Goal: Task Accomplishment & Management: Manage account settings

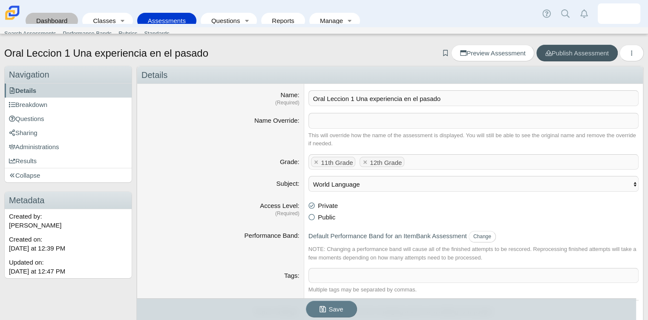
click at [52, 15] on link "Dashboard" at bounding box center [52, 21] width 44 height 16
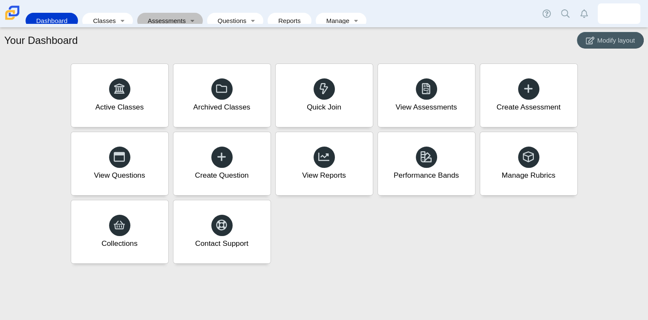
click at [172, 13] on link "Assessments" at bounding box center [163, 21] width 45 height 16
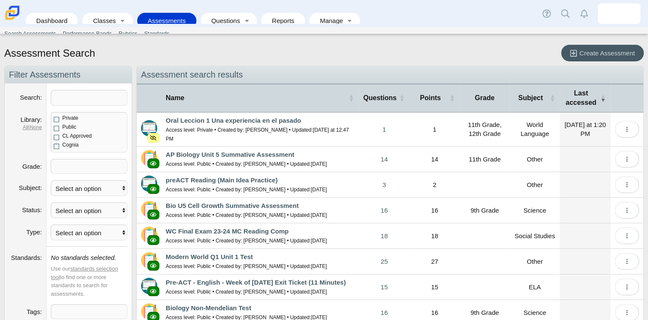
click at [261, 127] on small "Access level: Private • Created by: Martha Addo-Preko • Updated: Today at 12:47…" at bounding box center [257, 134] width 183 height 15
click at [254, 121] on link "Oral Leccion 1 Una experiencia en el pasado" at bounding box center [233, 120] width 135 height 7
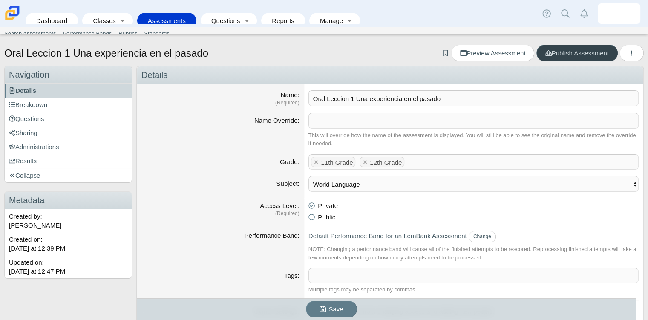
click at [550, 54] on span "Publish Assessment" at bounding box center [576, 52] width 63 height 7
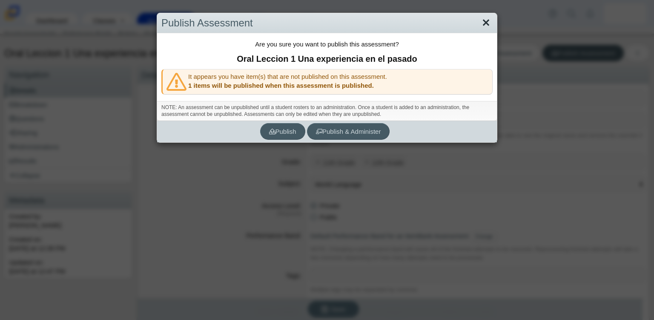
click at [480, 29] on link "Close" at bounding box center [486, 23] width 13 height 14
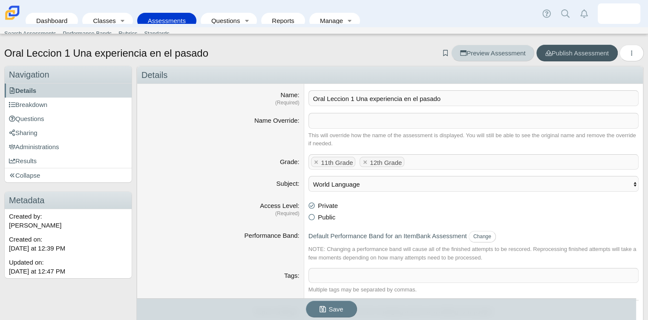
click at [493, 47] on link "Preview Assessment" at bounding box center [492, 53] width 83 height 17
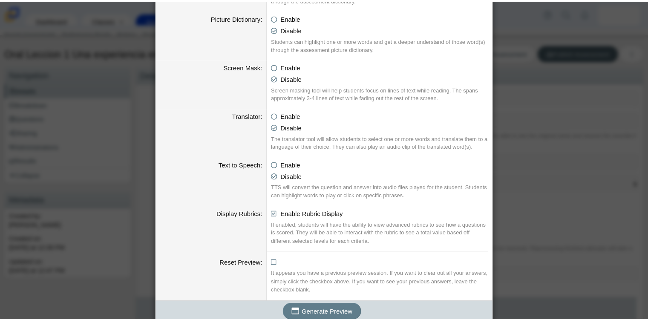
scroll to position [455, 0]
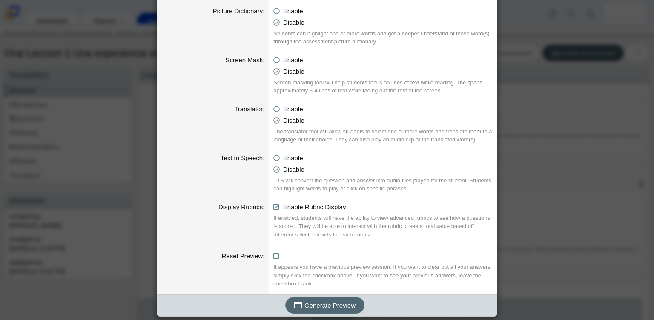
click at [328, 297] on button "Generate Preview" at bounding box center [324, 305] width 79 height 17
click at [340, 305] on span "Generate Preview" at bounding box center [330, 305] width 51 height 7
click at [563, 126] on div "Generating an Assessment Preview Calculator Enable Basic Calculator Scientific …" at bounding box center [327, 160] width 654 height 320
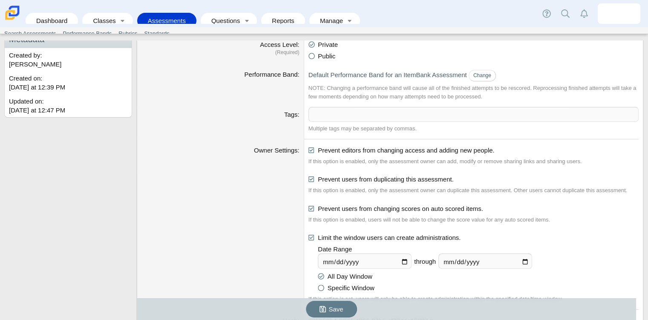
scroll to position [163, 0]
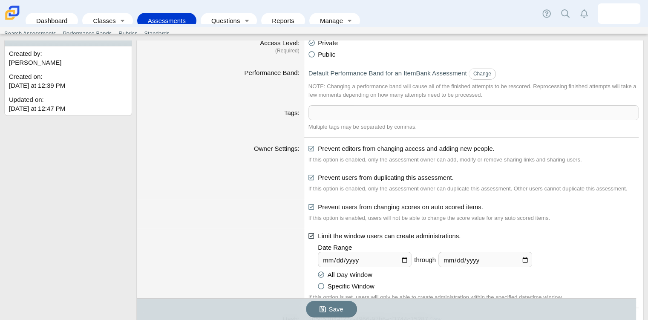
click at [310, 236] on icon at bounding box center [311, 234] width 6 height 6
click at [310, 236] on input "Limit the window users can create administrations." at bounding box center [311, 234] width 6 height 6
checkbox input "false"
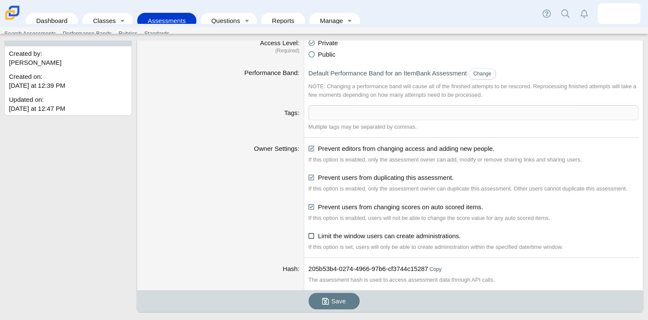
scroll to position [171, 0]
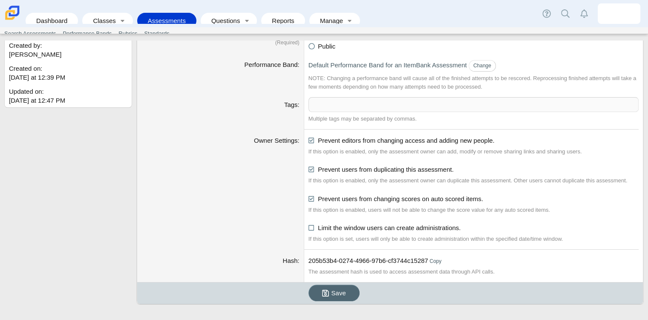
click at [327, 293] on use "submit" at bounding box center [325, 293] width 7 height 7
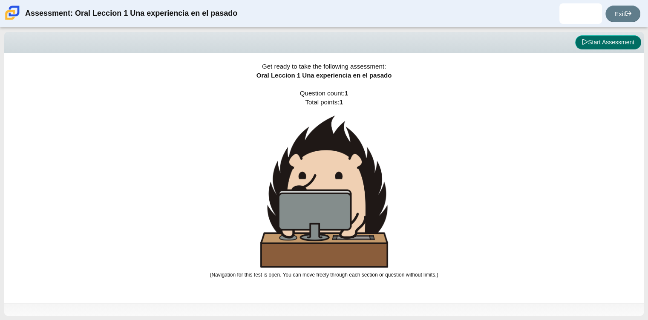
click at [611, 44] on button "Start Assessment" at bounding box center [608, 42] width 66 height 14
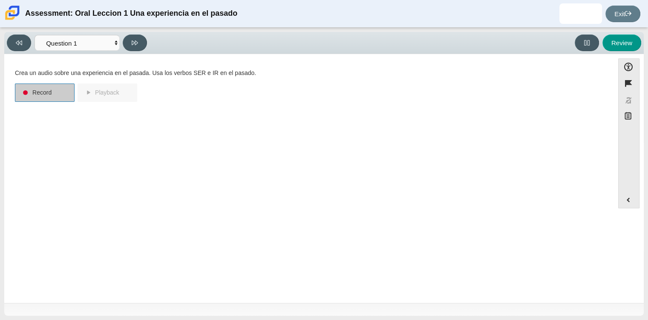
click at [35, 97] on button "Record" at bounding box center [45, 93] width 60 height 18
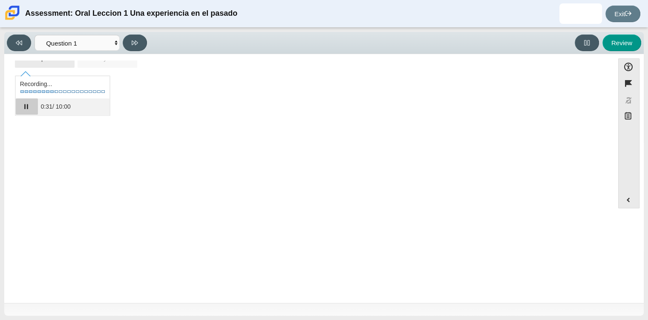
click at [22, 108] on button "Pause" at bounding box center [27, 106] width 22 height 16
click at [628, 43] on button "Review" at bounding box center [621, 43] width 39 height 17
select select "review"
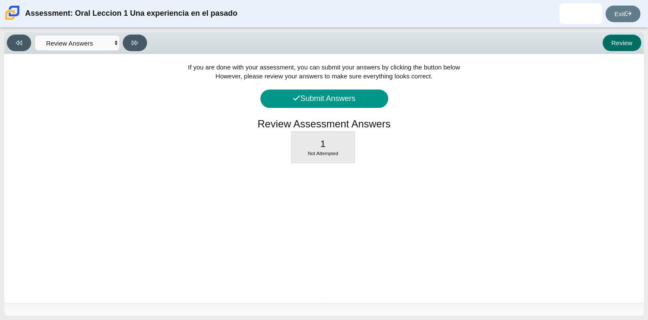
click at [622, 42] on button "Review" at bounding box center [621, 43] width 39 height 17
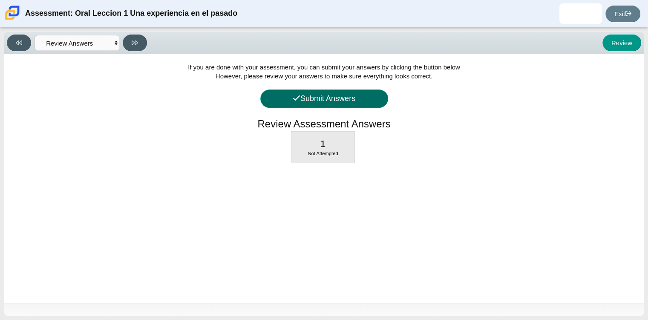
click at [323, 101] on button "Submit Answers" at bounding box center [324, 98] width 128 height 18
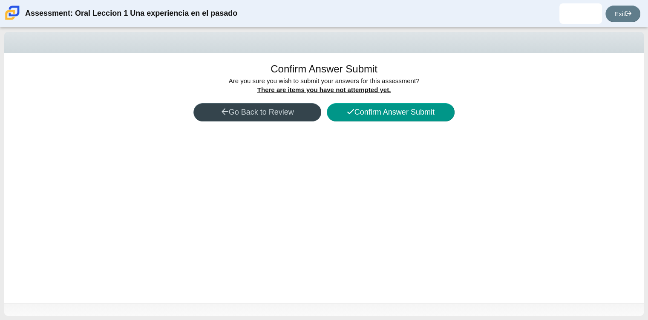
click at [294, 104] on button "Go Back to Review" at bounding box center [257, 112] width 128 height 18
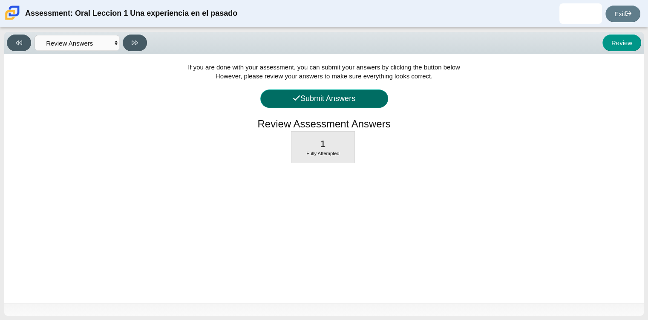
click at [317, 98] on button "Submit Answers" at bounding box center [324, 98] width 128 height 18
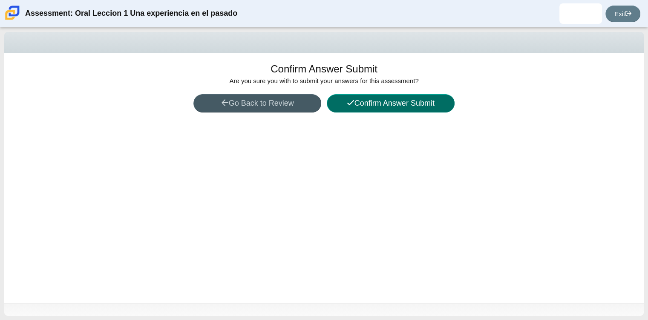
click at [379, 107] on button "Confirm Answer Submit" at bounding box center [391, 103] width 128 height 18
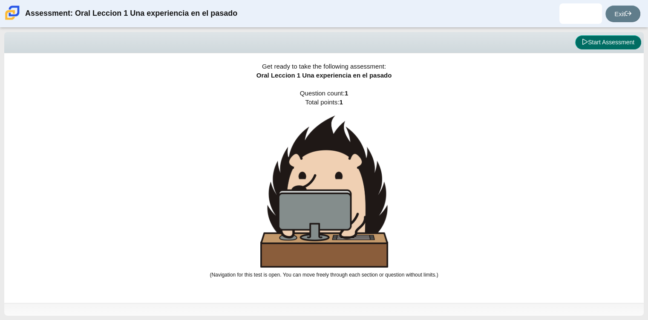
click at [603, 40] on button "Start Assessment" at bounding box center [608, 42] width 66 height 14
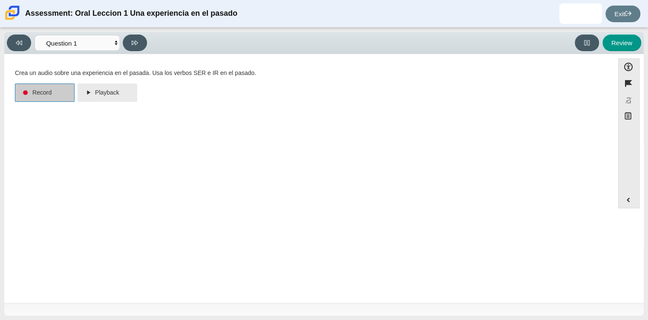
click at [29, 94] on button "Record" at bounding box center [45, 93] width 60 height 18
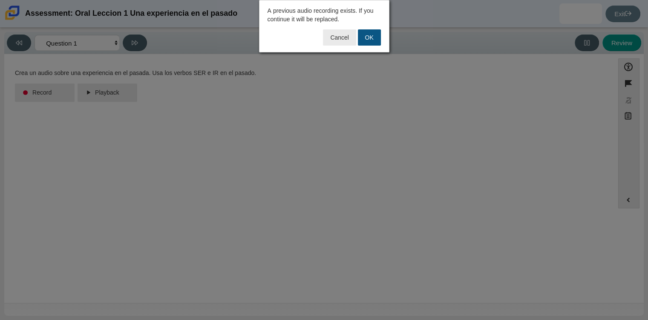
click at [366, 39] on button "OK" at bounding box center [369, 37] width 23 height 16
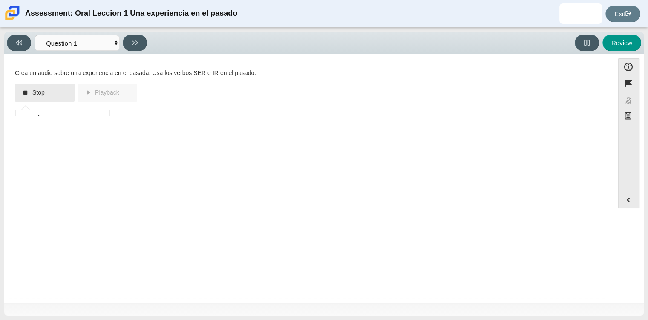
scroll to position [34, 0]
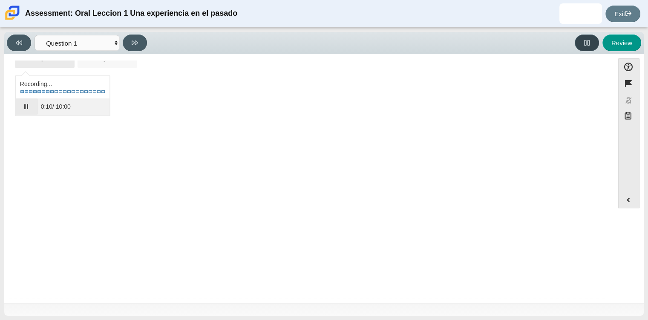
click at [585, 36] on button at bounding box center [587, 43] width 24 height 17
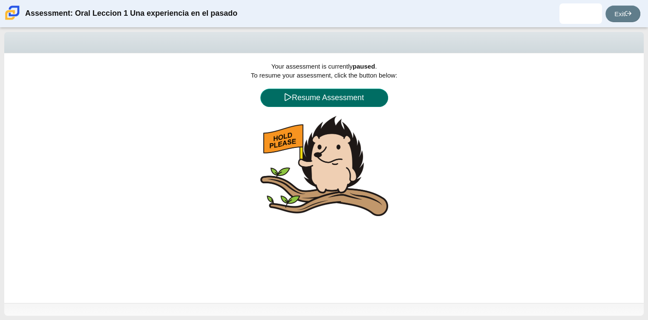
click at [358, 97] on button "Resume Assessment" at bounding box center [324, 98] width 128 height 18
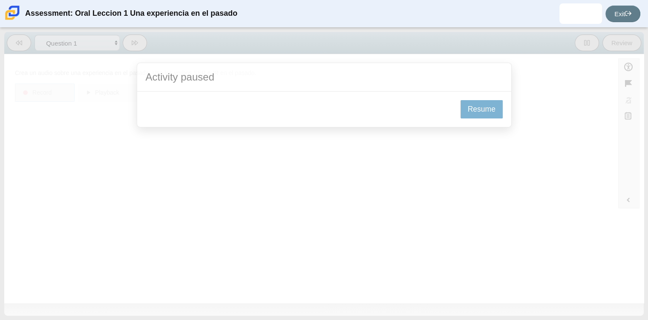
scroll to position [0, 0]
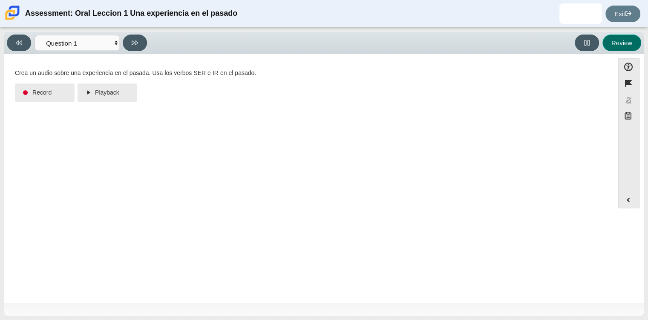
click at [622, 46] on button "Review" at bounding box center [621, 43] width 39 height 17
select select "review"
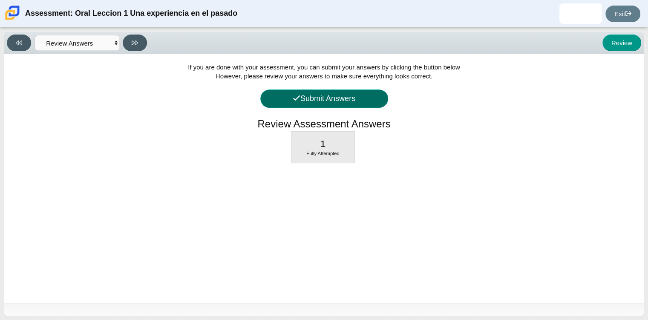
click at [342, 95] on button "Submit Answers" at bounding box center [324, 98] width 128 height 18
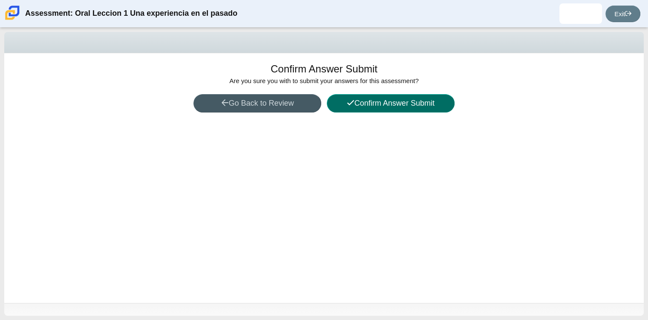
click at [355, 105] on button "Confirm Answer Submit" at bounding box center [391, 103] width 128 height 18
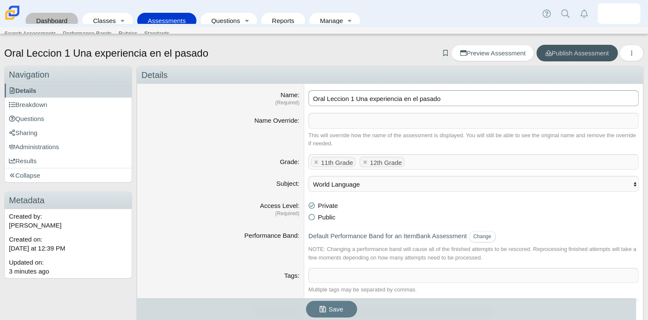
click at [51, 15] on link "Dashboard" at bounding box center [52, 21] width 44 height 16
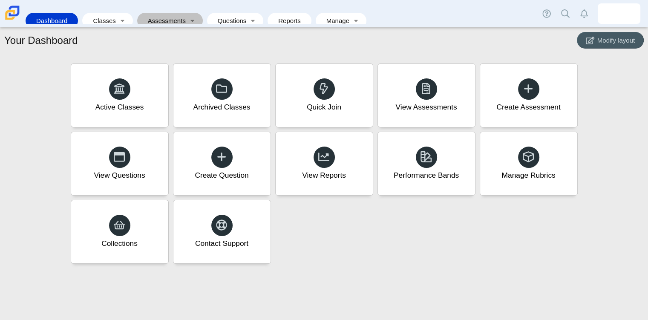
click at [170, 19] on link "Assessments" at bounding box center [163, 21] width 45 height 16
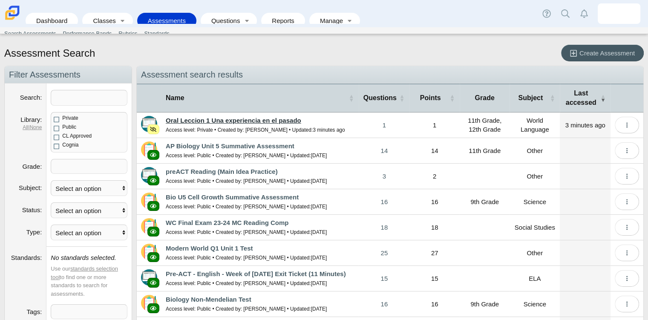
click at [267, 122] on link "Oral Leccion 1 Una experiencia en el pasado" at bounding box center [233, 120] width 135 height 7
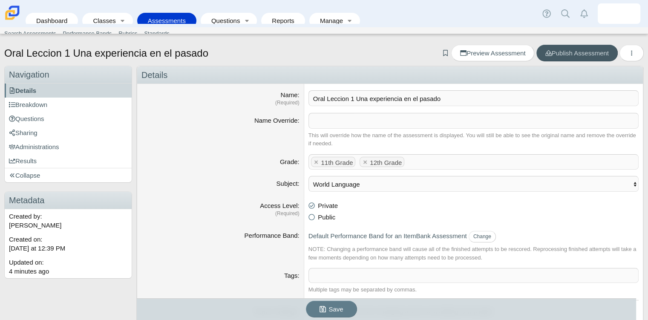
drag, startPoint x: 448, startPoint y: 101, endPoint x: 271, endPoint y: 91, distance: 177.5
click at [271, 91] on dl "Name (Required) Oral Leccion 1 Una experiencia en el pasado" at bounding box center [390, 98] width 506 height 29
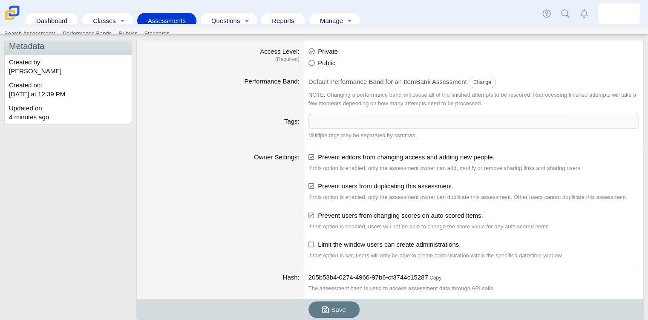
scroll to position [171, 0]
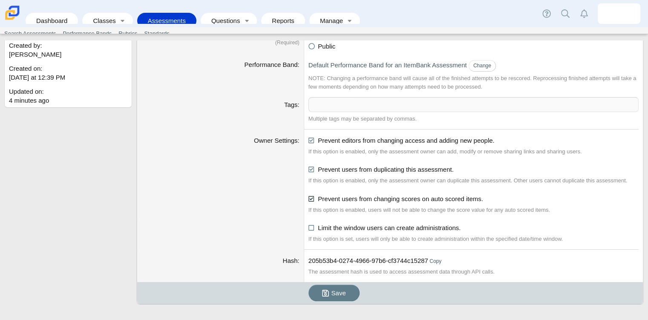
type input "Sample"
click at [308, 195] on icon at bounding box center [311, 197] width 6 height 6
click at [308, 195] on input "Prevent users from changing scores on auto scored items." at bounding box center [311, 197] width 6 height 6
click at [309, 198] on icon at bounding box center [311, 197] width 6 height 6
click at [309, 198] on input "Prevent users from changing scores on auto scored items." at bounding box center [311, 197] width 6 height 6
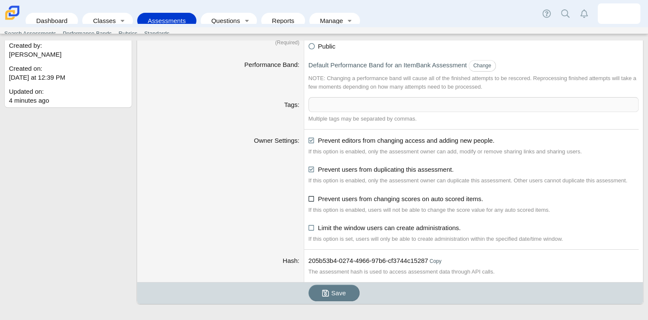
checkbox input "true"
click at [331, 296] on button "Save" at bounding box center [333, 293] width 51 height 17
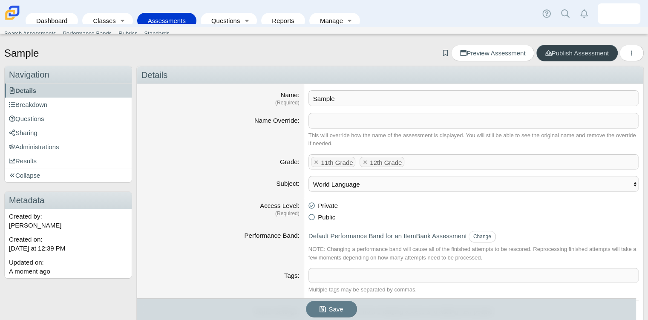
click at [546, 50] on span "Publish Assessment" at bounding box center [576, 52] width 63 height 7
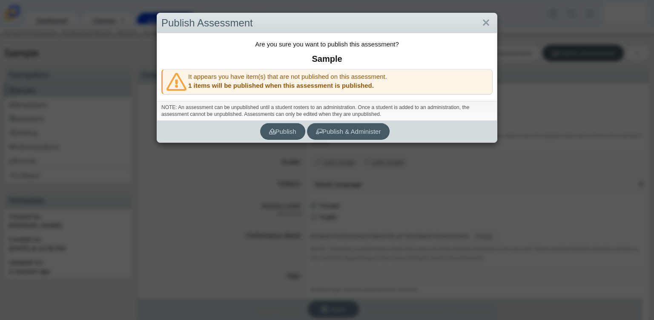
click at [295, 102] on div "NOTE: An assessment can be unpublished until a student rosters to an administra…" at bounding box center [327, 111] width 340 height 20
click at [269, 129] on use "submit" at bounding box center [272, 132] width 6 height 6
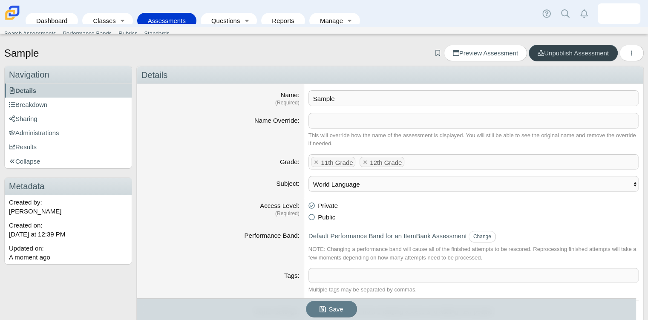
click at [554, 57] on link "Unpublish Assessment" at bounding box center [573, 53] width 89 height 17
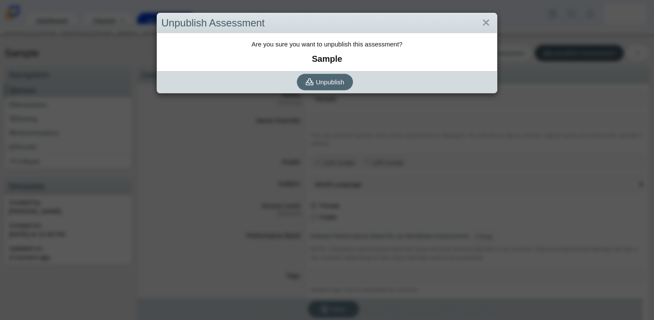
click at [332, 83] on span "Unpublish" at bounding box center [330, 81] width 29 height 7
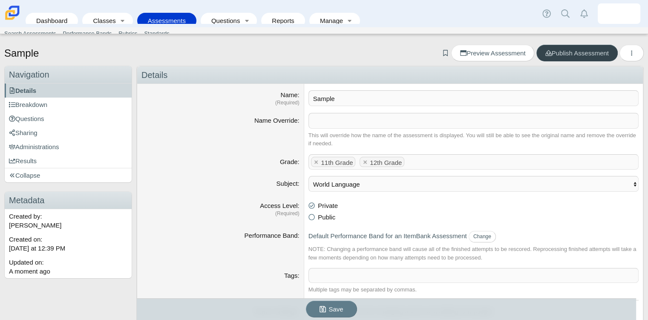
click at [568, 52] on span "Publish Assessment" at bounding box center [576, 52] width 63 height 7
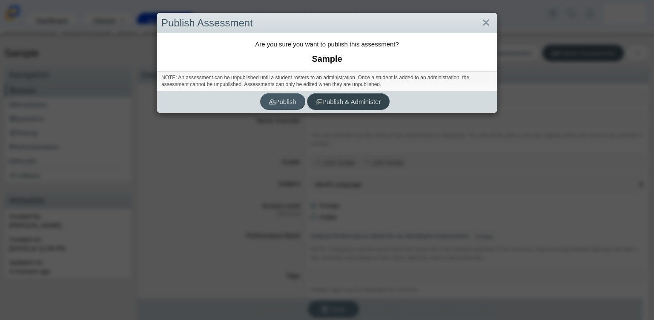
click at [353, 102] on span "Publish & Administer" at bounding box center [348, 101] width 65 height 7
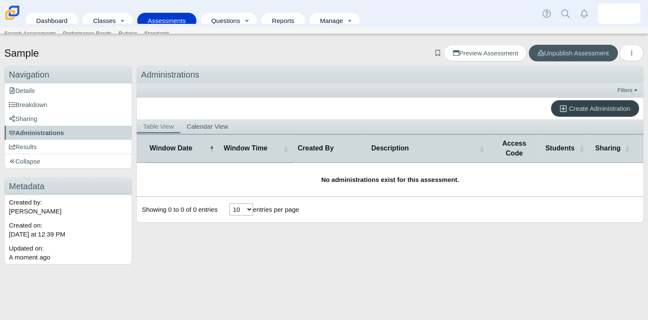
click at [585, 109] on span "Create Administration" at bounding box center [599, 108] width 61 height 7
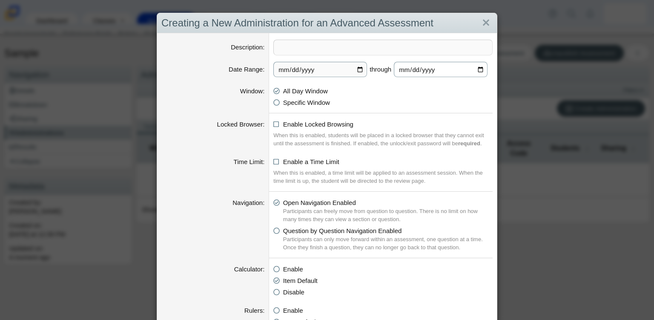
click at [478, 71] on input "2025-09-24" at bounding box center [441, 69] width 94 height 15
type input "2025-09-29"
click at [274, 103] on icon at bounding box center [277, 101] width 6 height 6
click at [273, 103] on input "Specific Window" at bounding box center [276, 101] width 6 height 6
radio input "true"
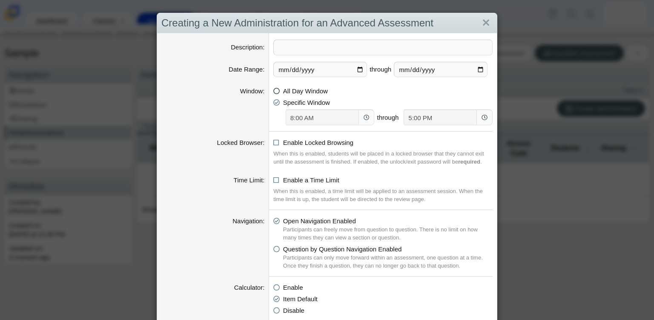
click at [274, 90] on icon at bounding box center [277, 89] width 6 height 6
click at [273, 90] on input "All Day Window" at bounding box center [276, 89] width 6 height 6
radio input "true"
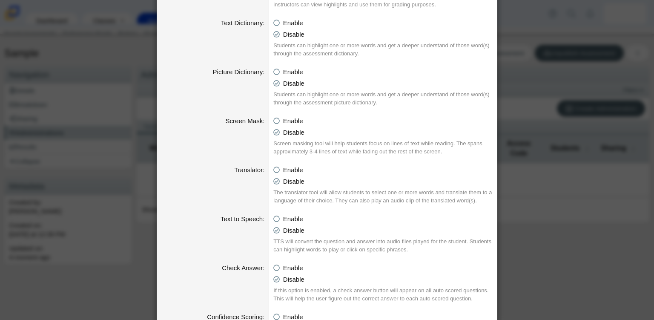
scroll to position [622, 0]
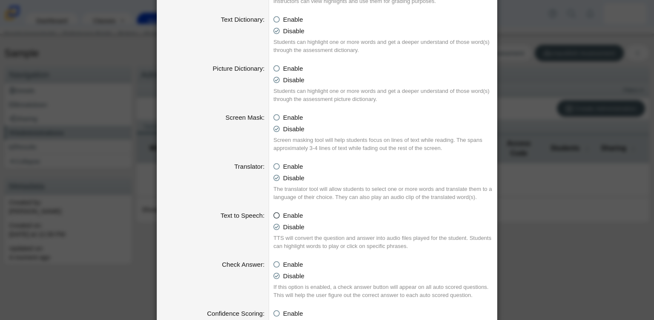
click at [274, 214] on icon at bounding box center [277, 214] width 6 height 6
click at [273, 214] on input "Enable" at bounding box center [276, 213] width 6 height 6
radio input "true"
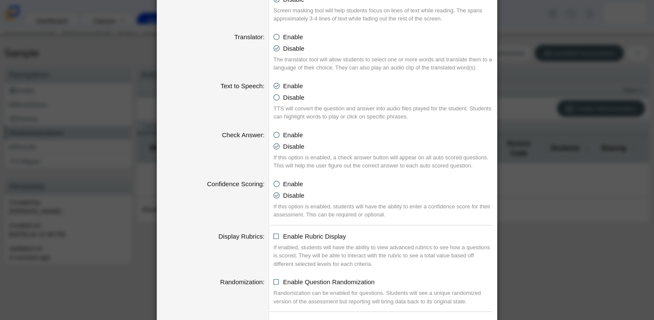
scroll to position [752, 0]
click at [275, 184] on icon at bounding box center [277, 182] width 6 height 6
click at [275, 184] on input "Enable" at bounding box center [276, 182] width 6 height 6
radio input "true"
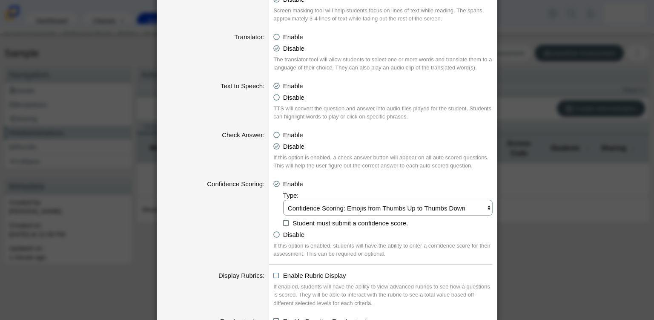
click at [348, 211] on select "Confidence Scoring: Emojis from Thumbs Up to Thumbs Down Confidence Scoring: Em…" at bounding box center [388, 208] width 210 height 16
select select "emojis"
click at [283, 200] on select "Confidence Scoring: Emojis from Thumbs Up to Thumbs Down Confidence Scoring: Em…" at bounding box center [388, 208] width 210 height 16
click at [283, 223] on icon at bounding box center [286, 222] width 6 height 6
click at [283, 223] on input "Student must submit a confidence score." at bounding box center [286, 221] width 6 height 6
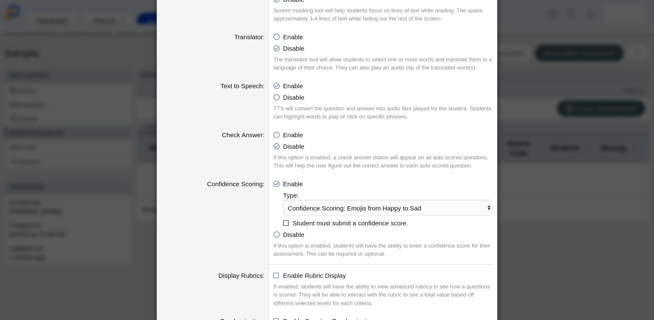
checkbox input "true"
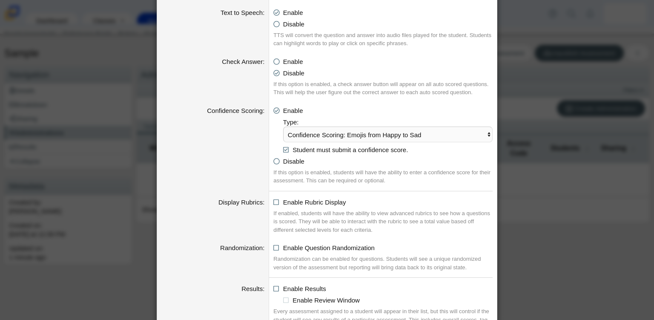
scroll to position [825, 0]
click at [274, 200] on icon at bounding box center [277, 201] width 6 height 6
click at [273, 200] on input "Enable Rubric Display" at bounding box center [276, 200] width 6 height 6
checkbox input "true"
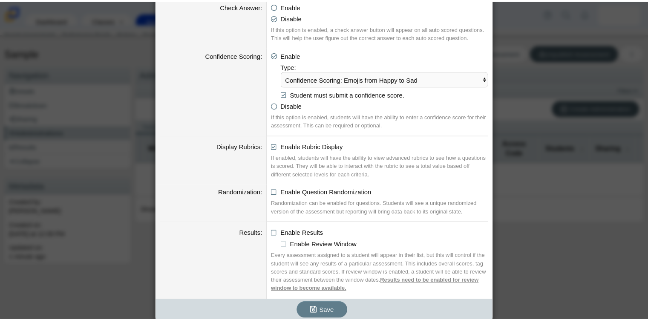
scroll to position [886, 0]
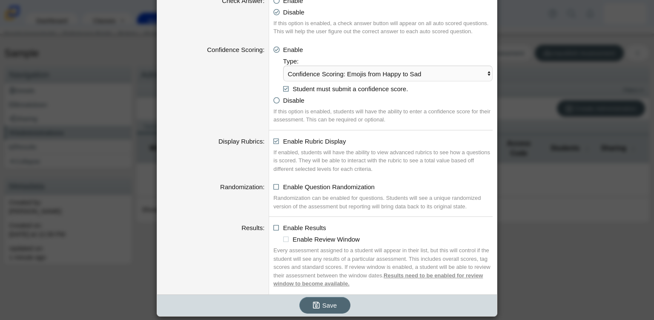
click at [325, 304] on span "Save" at bounding box center [330, 305] width 14 height 7
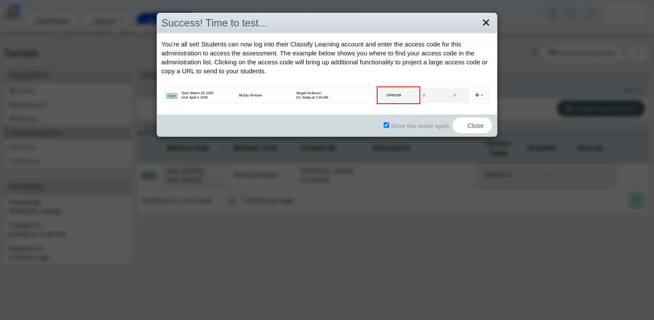
click at [485, 21] on link "Close" at bounding box center [486, 23] width 13 height 14
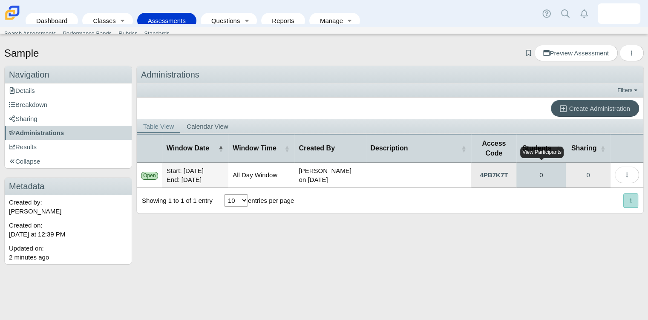
click at [541, 174] on link "0" at bounding box center [540, 175] width 49 height 25
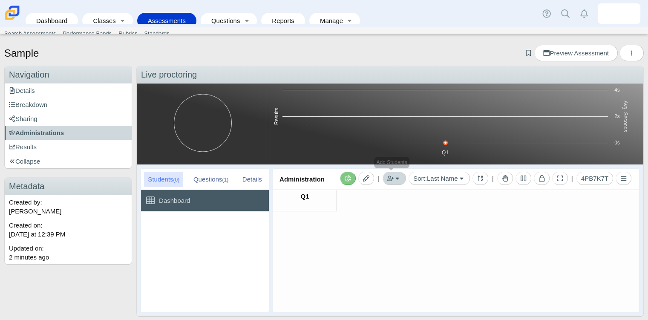
click at [394, 178] on button "button" at bounding box center [394, 178] width 23 height 13
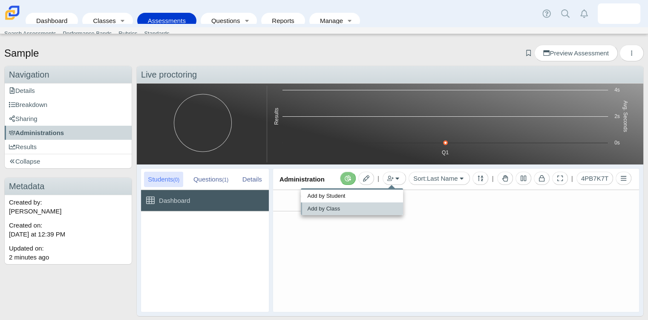
click at [356, 211] on link "Add by Class" at bounding box center [352, 208] width 102 height 13
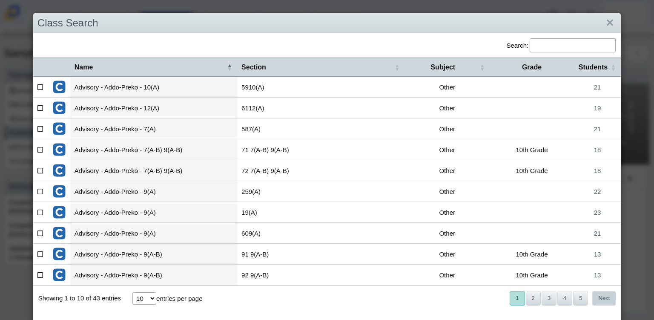
click at [603, 300] on button "Next" at bounding box center [604, 298] width 23 height 14
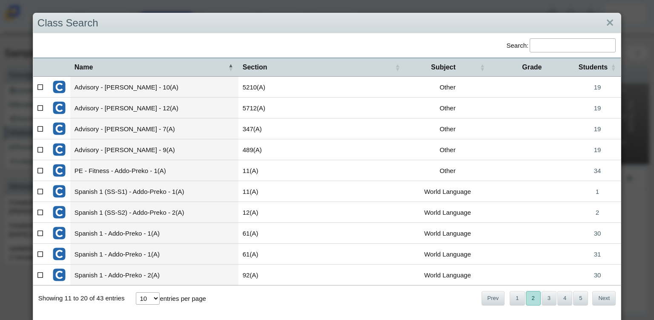
click at [603, 300] on button "Next" at bounding box center [604, 298] width 23 height 14
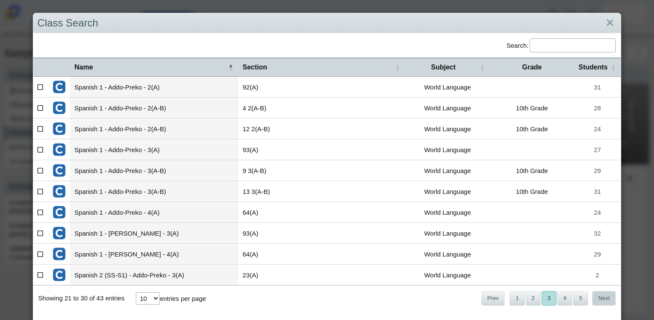
click at [599, 297] on button "Next" at bounding box center [604, 298] width 23 height 14
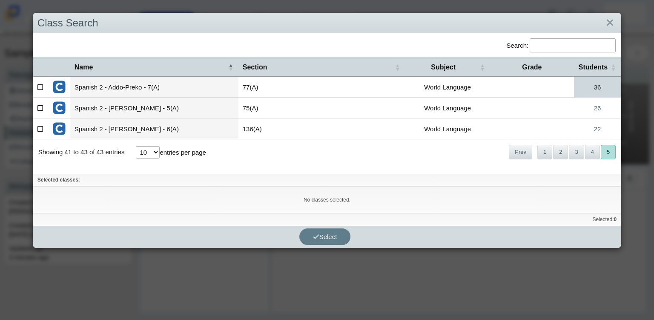
click at [598, 90] on link "36" at bounding box center [597, 87] width 47 height 20
checkbox input"] "true"
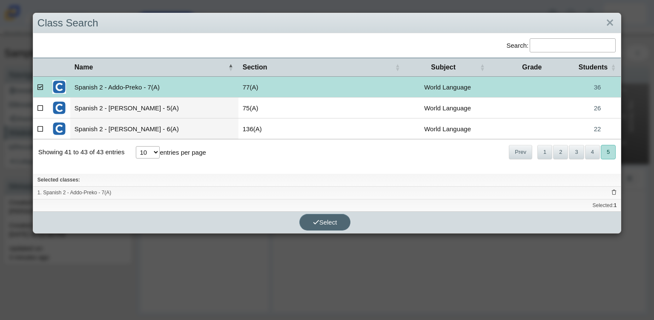
click at [338, 223] on button "Select" at bounding box center [324, 222] width 51 height 17
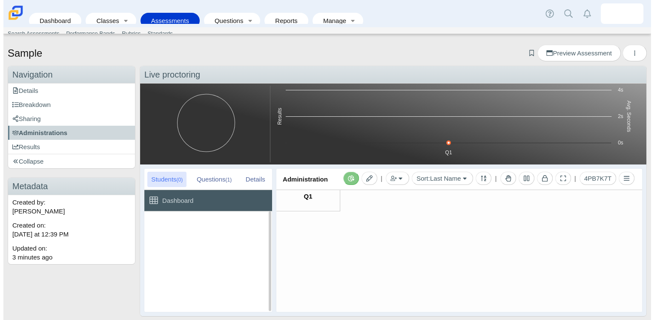
scroll to position [5, 0]
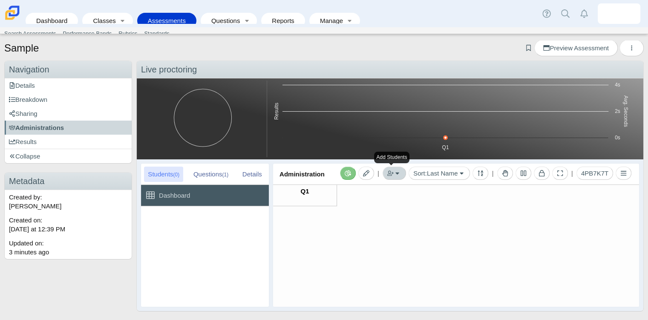
click at [397, 171] on button "button" at bounding box center [394, 173] width 23 height 13
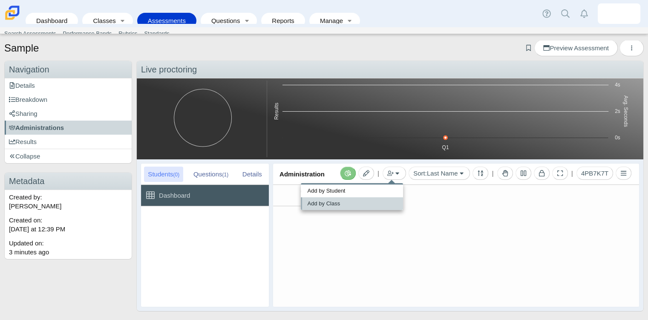
click at [364, 203] on link "Add by Class" at bounding box center [352, 203] width 102 height 13
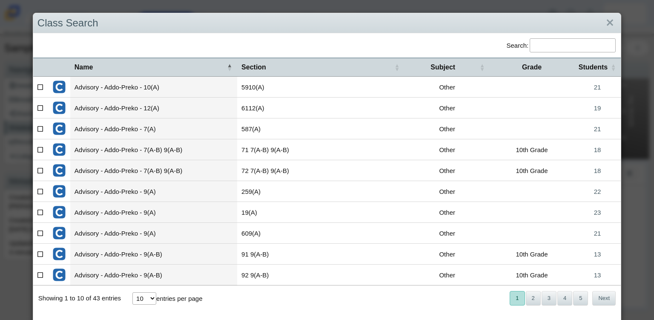
click at [40, 146] on icon at bounding box center [40, 149] width 6 height 6
checkbox input"] "true"
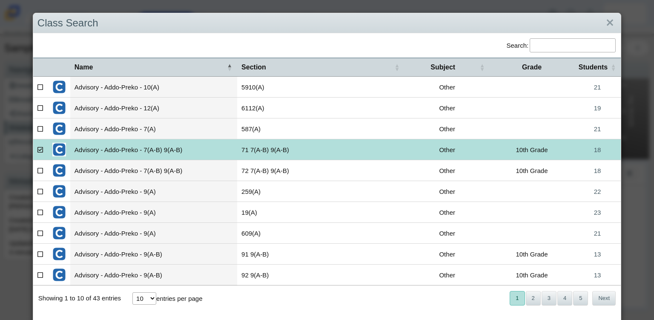
click at [40, 168] on icon at bounding box center [40, 170] width 6 height 6
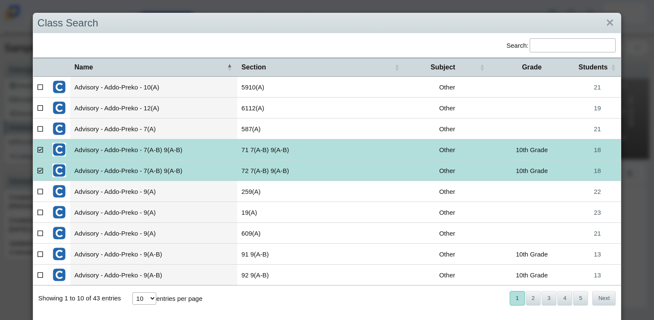
click at [40, 168] on icon at bounding box center [40, 170] width 6 height 6
checkbox input"] "false"
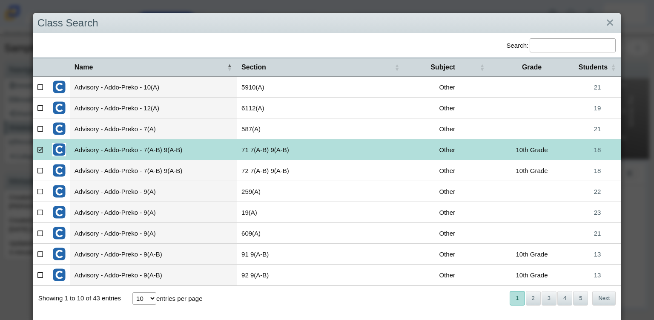
click at [41, 148] on icon at bounding box center [40, 149] width 6 height 6
checkbox input"] "false"
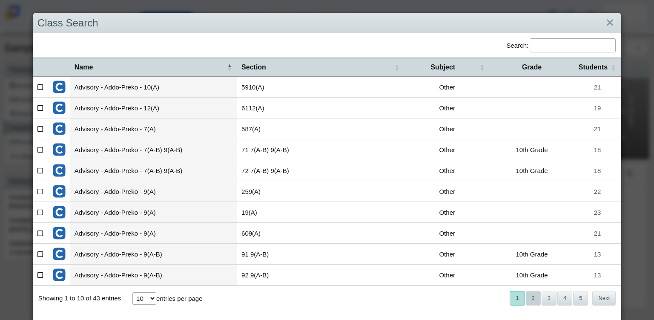
click at [526, 294] on button "2" at bounding box center [533, 298] width 15 height 14
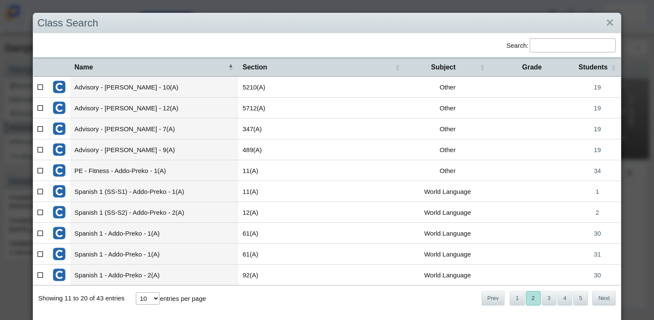
click at [41, 231] on icon at bounding box center [40, 233] width 6 height 6
checkbox input"] "true"
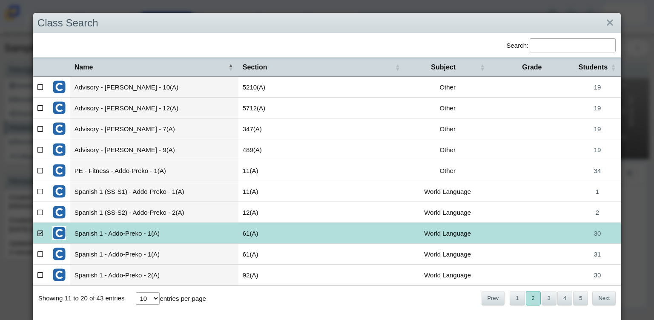
scroll to position [62, 0]
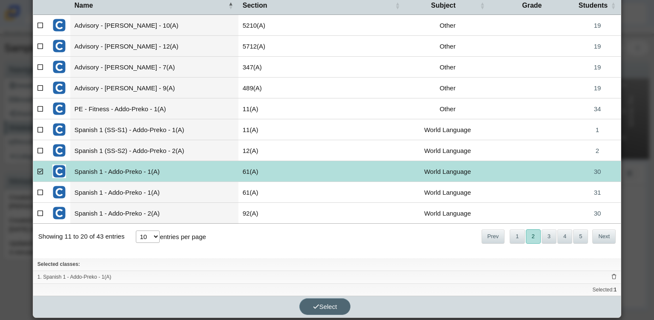
click at [328, 305] on span "Select" at bounding box center [325, 306] width 24 height 7
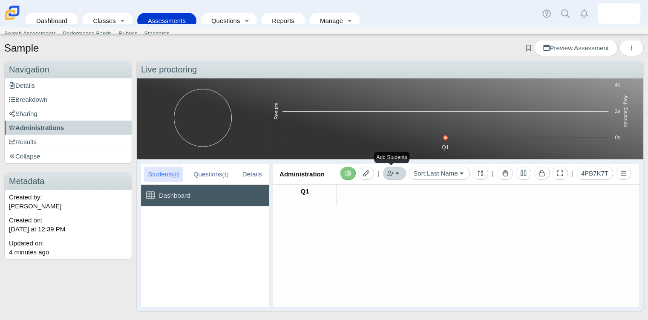
click at [389, 175] on icon "button" at bounding box center [390, 173] width 6 height 6
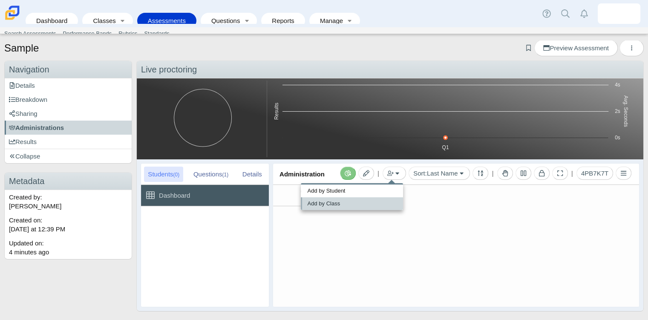
click at [354, 203] on link "Add by Class" at bounding box center [352, 203] width 102 height 13
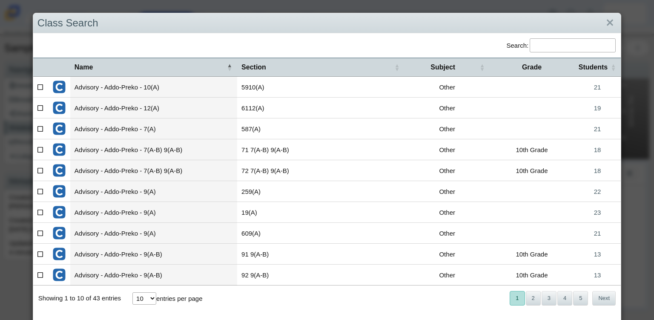
scroll to position [76, 0]
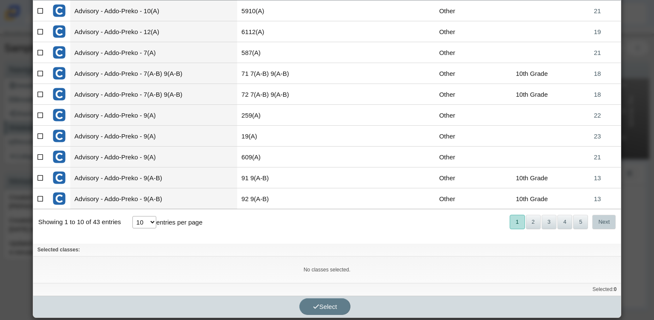
click at [605, 223] on button "Next" at bounding box center [604, 222] width 23 height 14
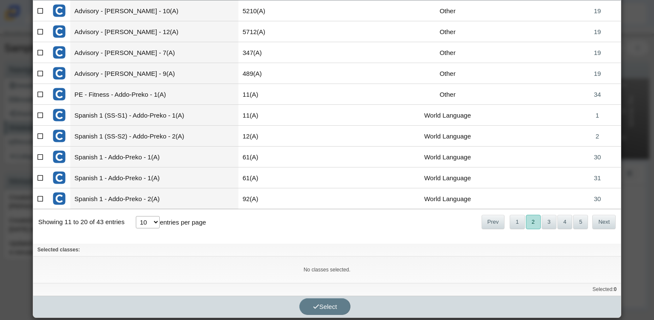
click at [605, 223] on button "Next" at bounding box center [604, 222] width 23 height 14
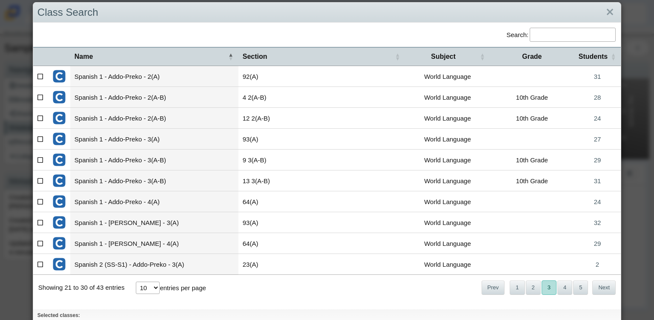
scroll to position [0, 0]
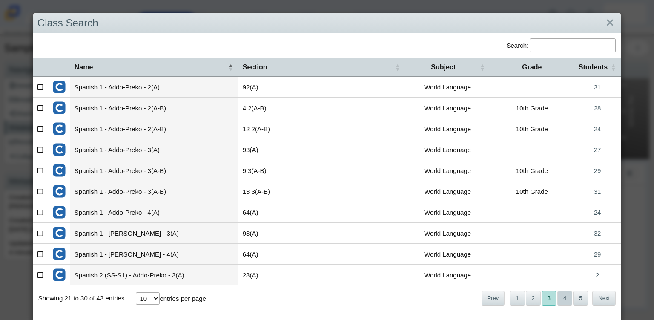
click at [562, 294] on button "4" at bounding box center [565, 298] width 15 height 14
click at [607, 21] on link "Close" at bounding box center [610, 23] width 13 height 14
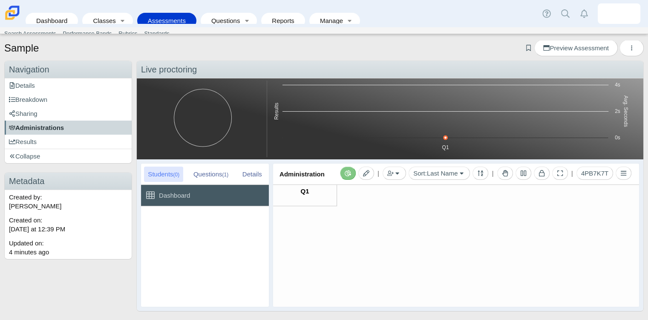
click at [63, 124] on span "Administrations" at bounding box center [36, 127] width 55 height 7
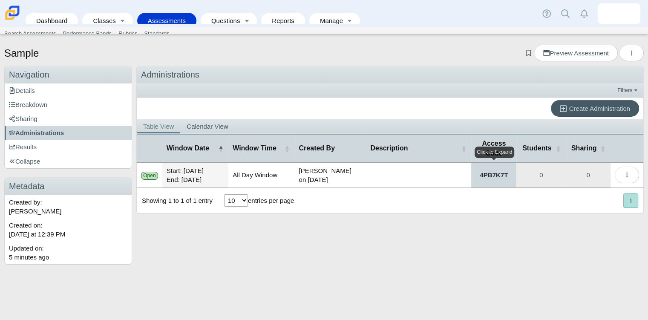
click at [501, 174] on link "4PB7K7T" at bounding box center [493, 175] width 45 height 25
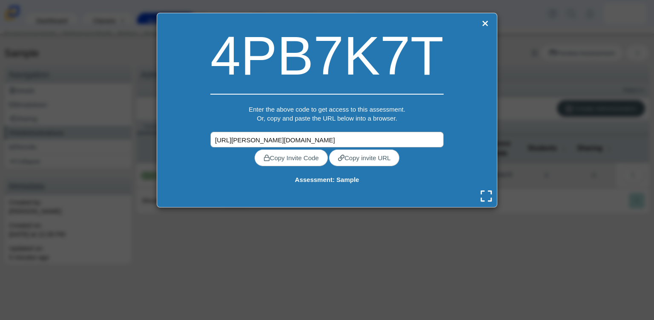
click at [357, 138] on input "[URL][PERSON_NAME][DOMAIN_NAME]" at bounding box center [326, 140] width 233 height 16
drag, startPoint x: 357, startPoint y: 138, endPoint x: 341, endPoint y: 138, distance: 15.8
click at [341, 138] on input "[URL][PERSON_NAME][DOMAIN_NAME]" at bounding box center [326, 140] width 233 height 16
drag, startPoint x: 341, startPoint y: 138, endPoint x: 334, endPoint y: 139, distance: 6.9
drag, startPoint x: 334, startPoint y: 139, endPoint x: 329, endPoint y: 139, distance: 5.1
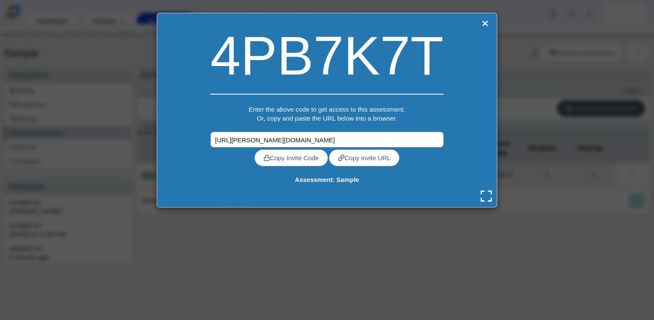
click at [329, 139] on input "[URL][PERSON_NAME][DOMAIN_NAME]" at bounding box center [326, 140] width 233 height 16
drag, startPoint x: 406, startPoint y: 142, endPoint x: 328, endPoint y: 140, distance: 77.6
click at [328, 140] on input "https://carmen.classifylearning.com//confirm-quickutils-code?quick_code=4PB7K7T" at bounding box center [326, 140] width 233 height 16
type input "https://carmen.classifylearning.com//confirm-quickutils-code?quick_code=4PB7K7T"
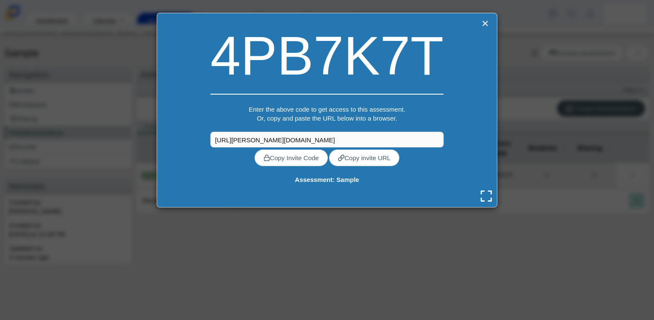
click at [481, 18] on link "Close" at bounding box center [485, 23] width 11 height 12
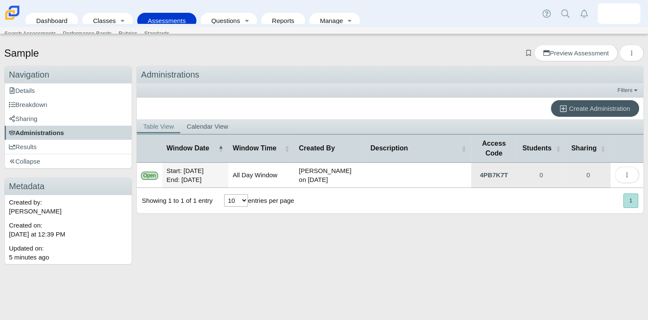
click at [92, 137] on link "Administrations" at bounding box center [68, 133] width 127 height 14
